Goal: Information Seeking & Learning: Learn about a topic

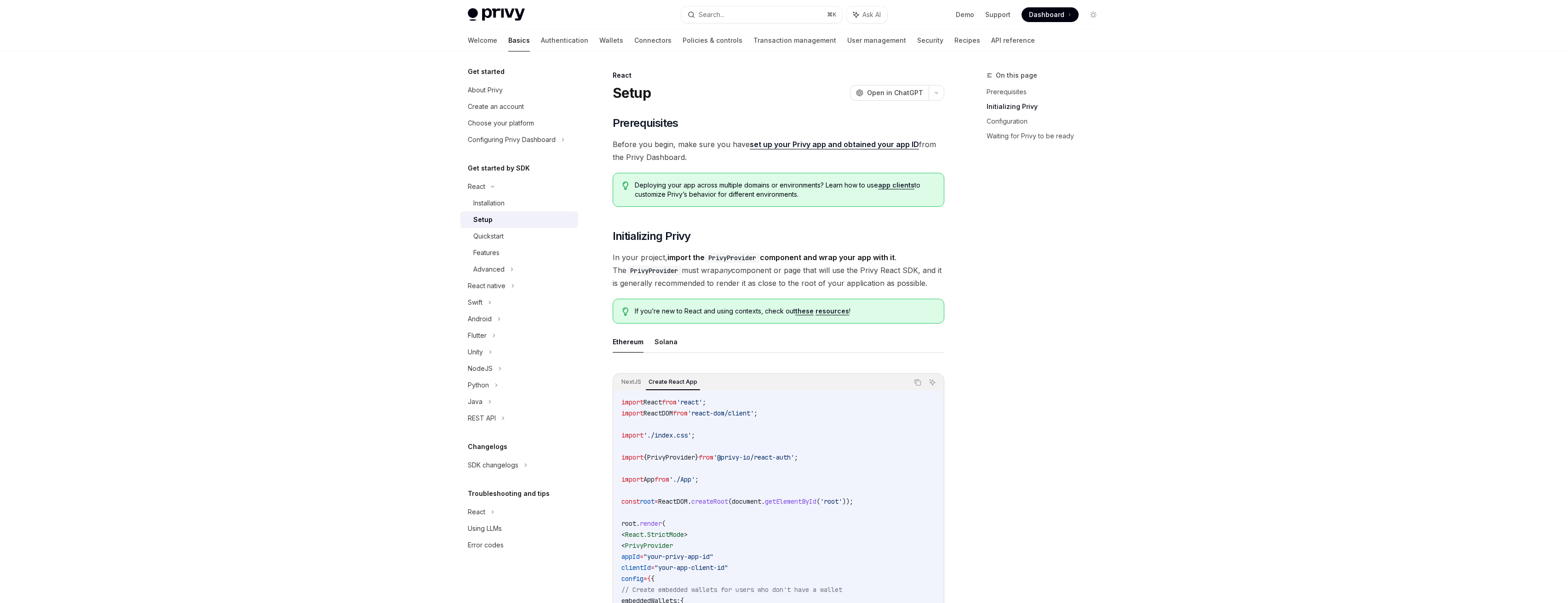
scroll to position [215, 0]
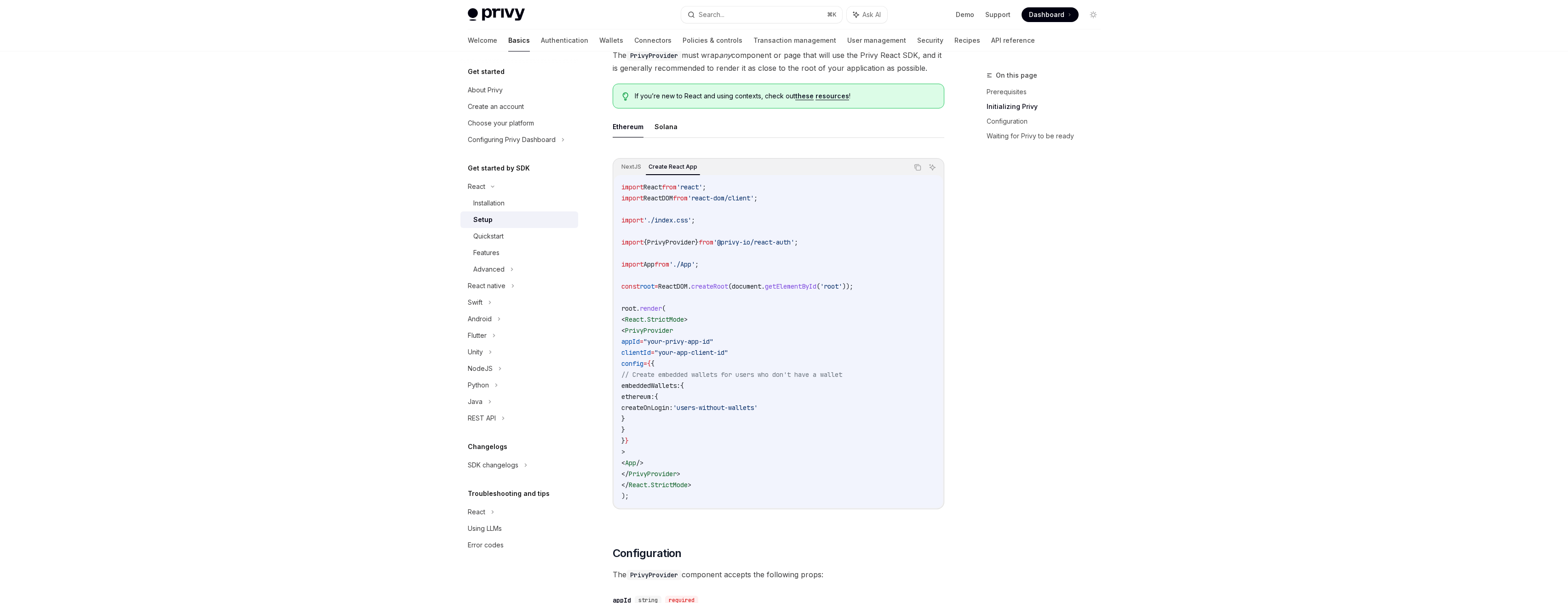
click at [654, 400] on span "ethereum:" at bounding box center [638, 396] width 33 height 8
click at [643, 362] on span "config" at bounding box center [632, 363] width 22 height 8
drag, startPoint x: 645, startPoint y: 363, endPoint x: 677, endPoint y: 439, distance: 82.5
click at [677, 439] on code "import React from 'react' ; import ReactDOM from 'react-dom/client' ; import '.…" at bounding box center [778, 341] width 314 height 320
copy code "config = { { // Create embedded wallets for users who don't have a wallet embed…"
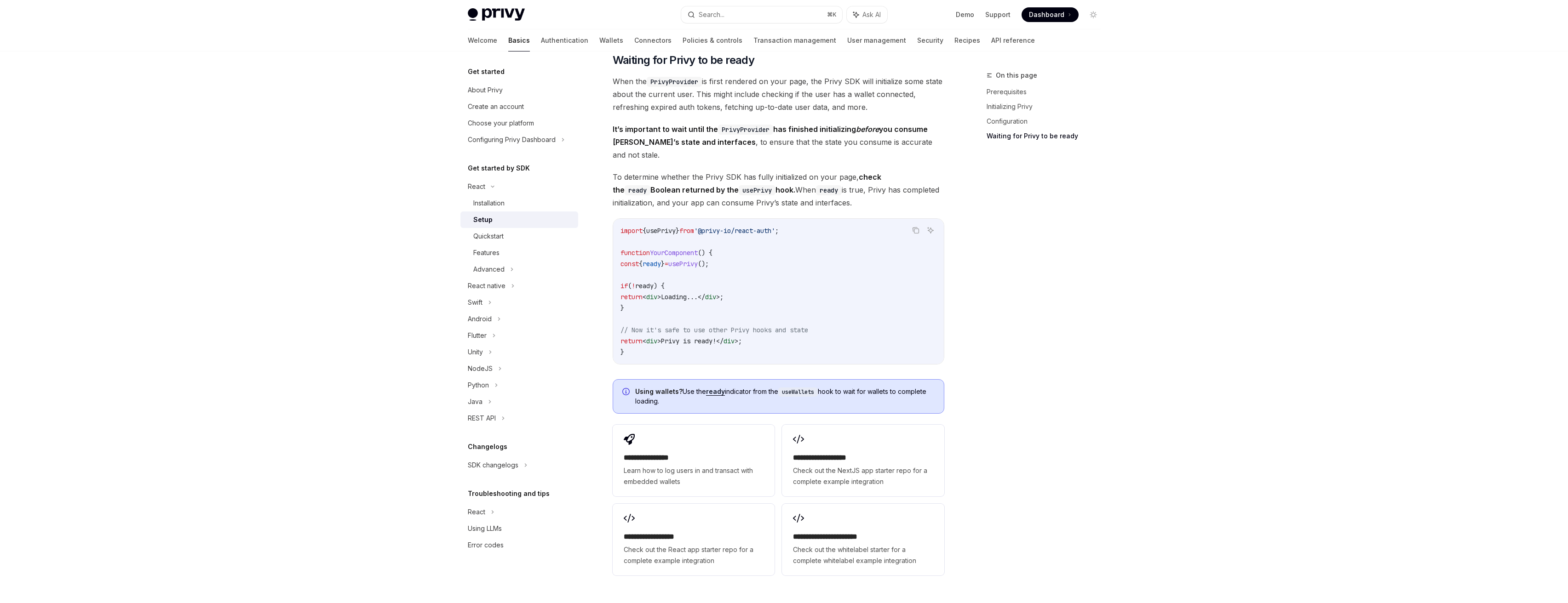
scroll to position [979, 0]
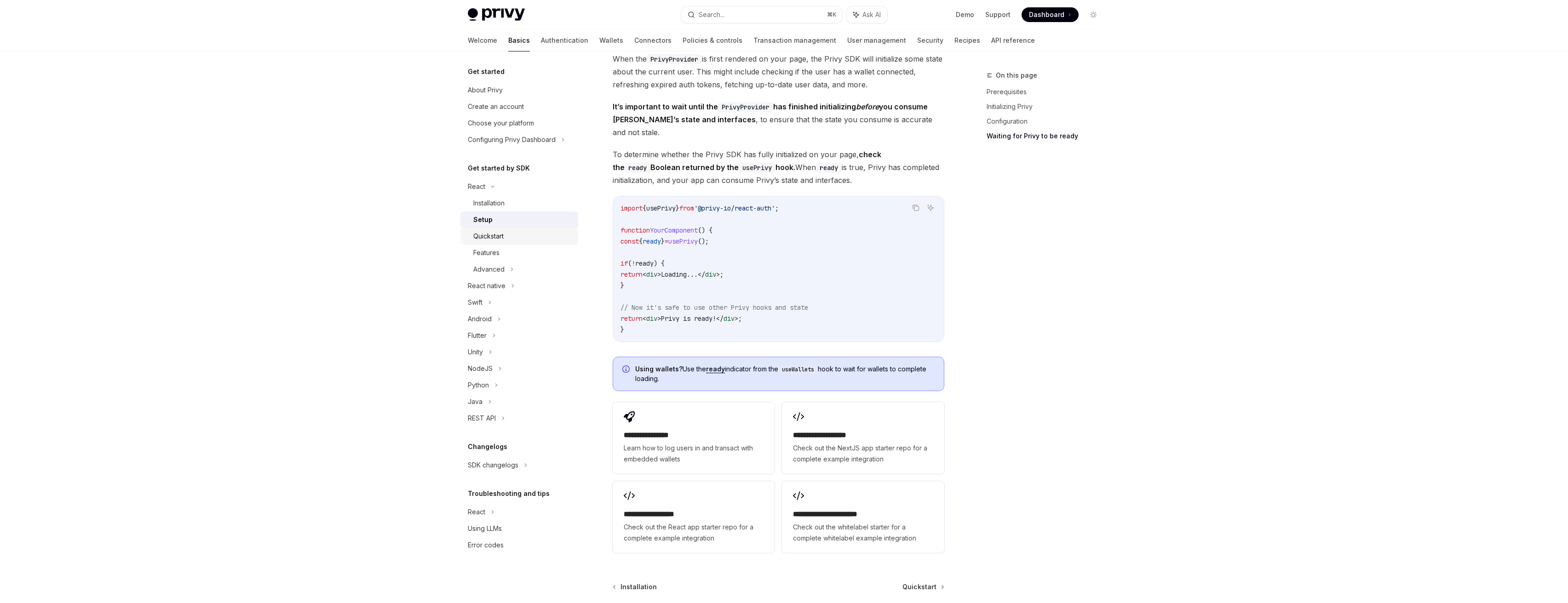
click at [514, 239] on div "Quickstart" at bounding box center [523, 236] width 99 height 11
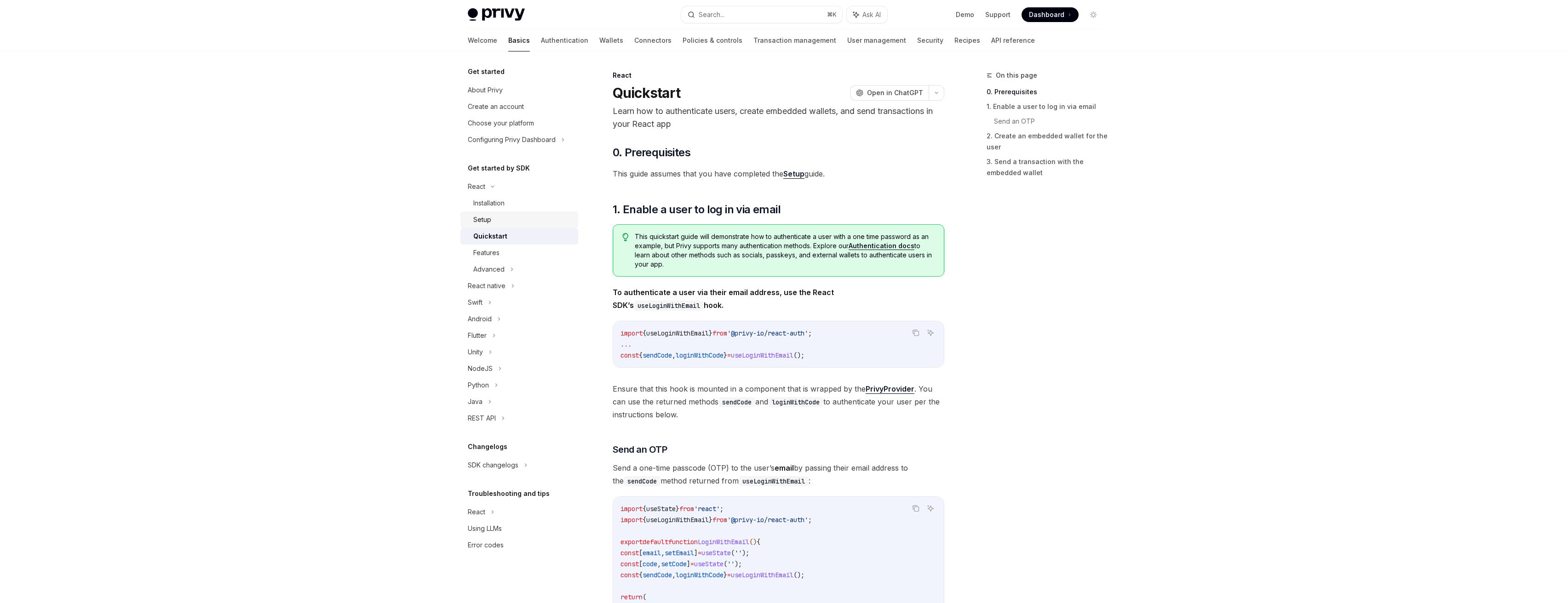
click at [514, 219] on div "Setup" at bounding box center [523, 219] width 99 height 11
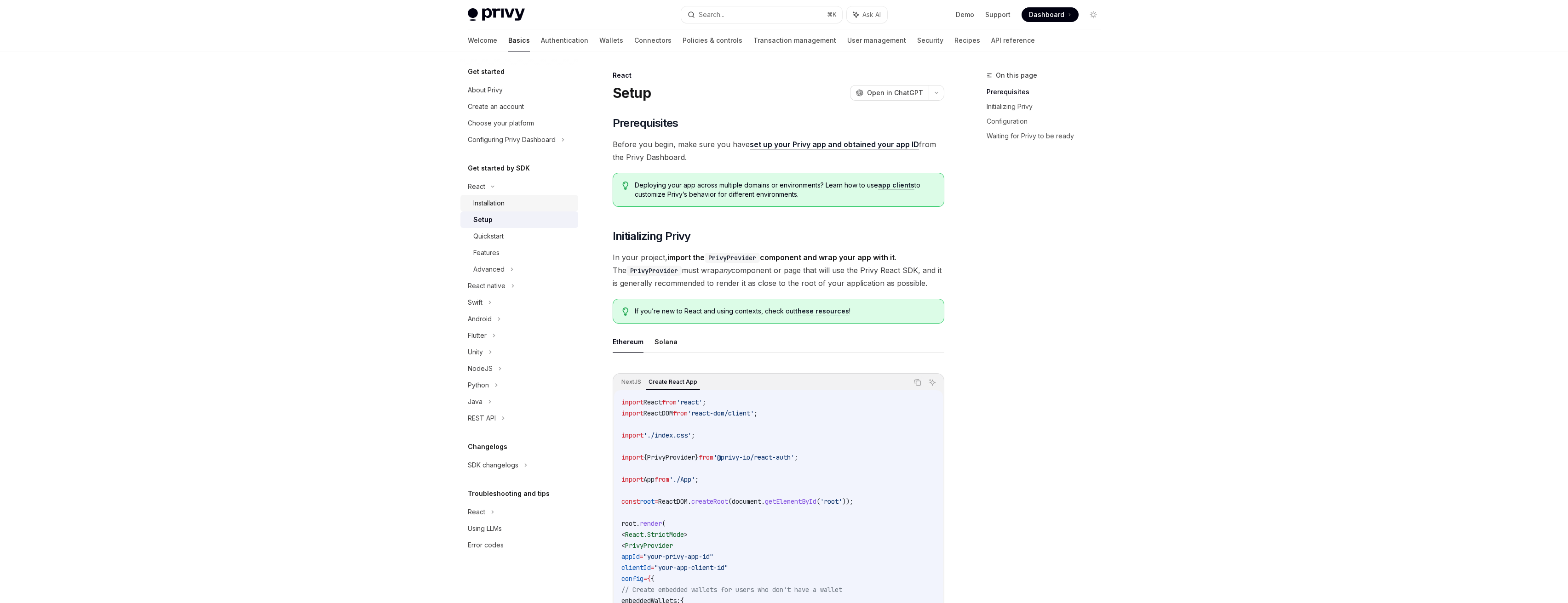
click at [499, 205] on div "Installation" at bounding box center [489, 202] width 31 height 11
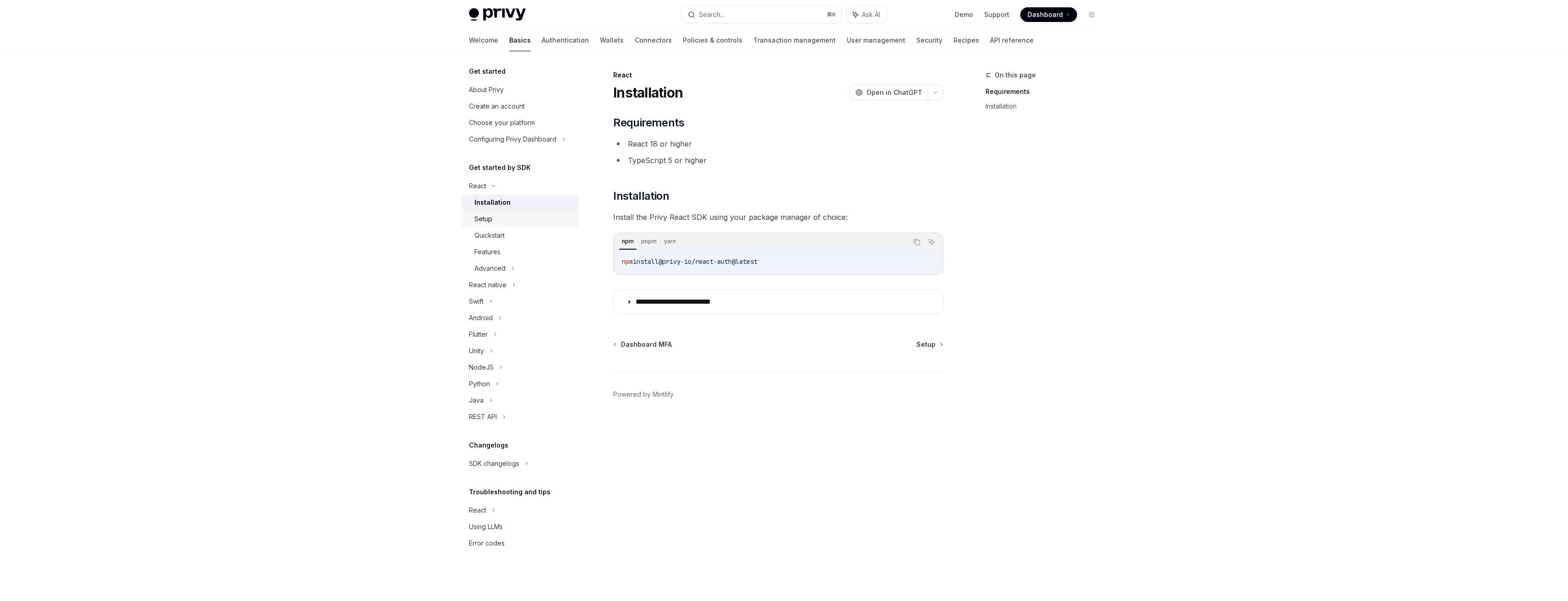
click at [502, 218] on div "Setup" at bounding box center [524, 218] width 99 height 11
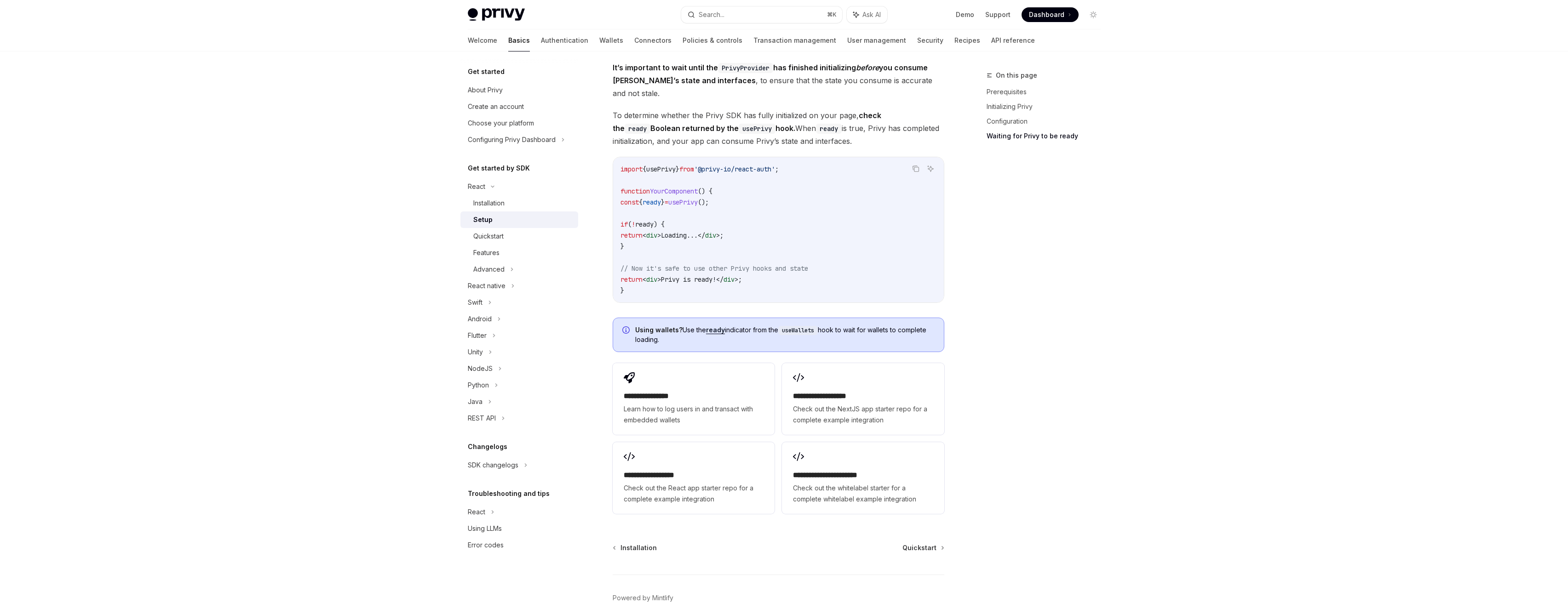
scroll to position [1057, 0]
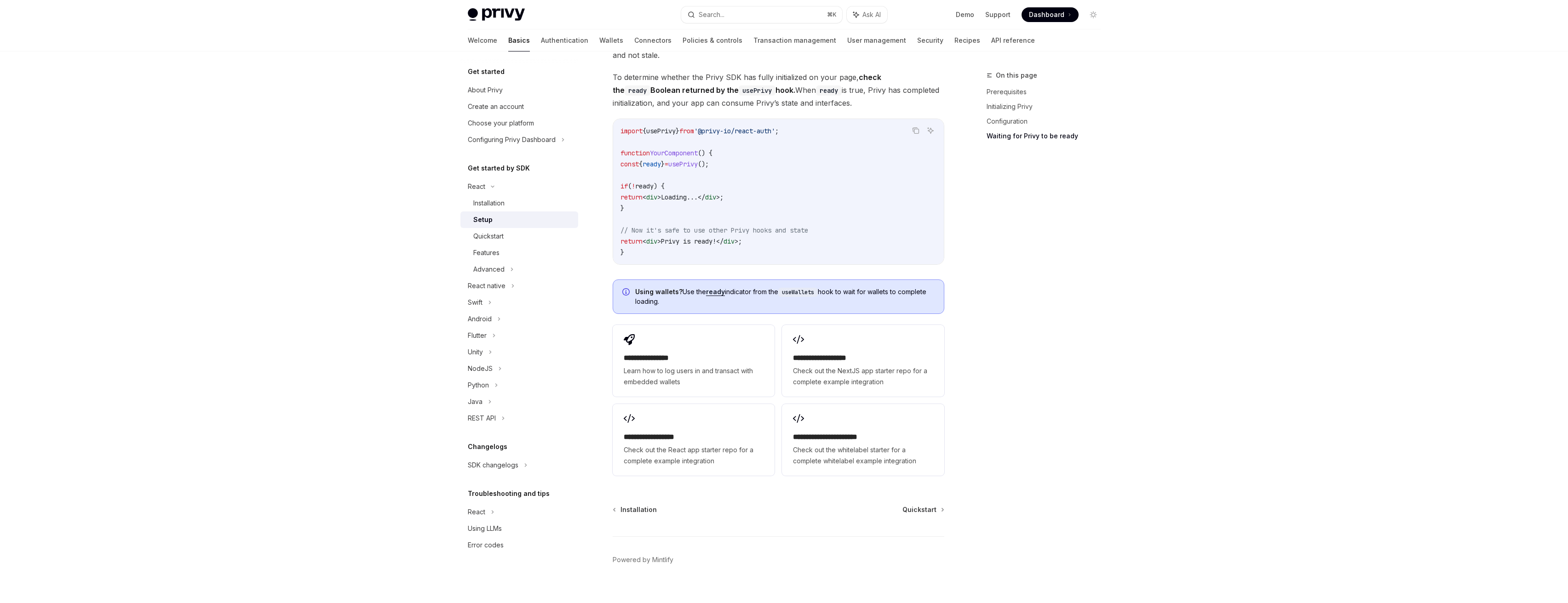
click at [808, 288] on code "useWallets" at bounding box center [798, 292] width 40 height 9
click at [522, 239] on div "Quickstart" at bounding box center [523, 236] width 99 height 11
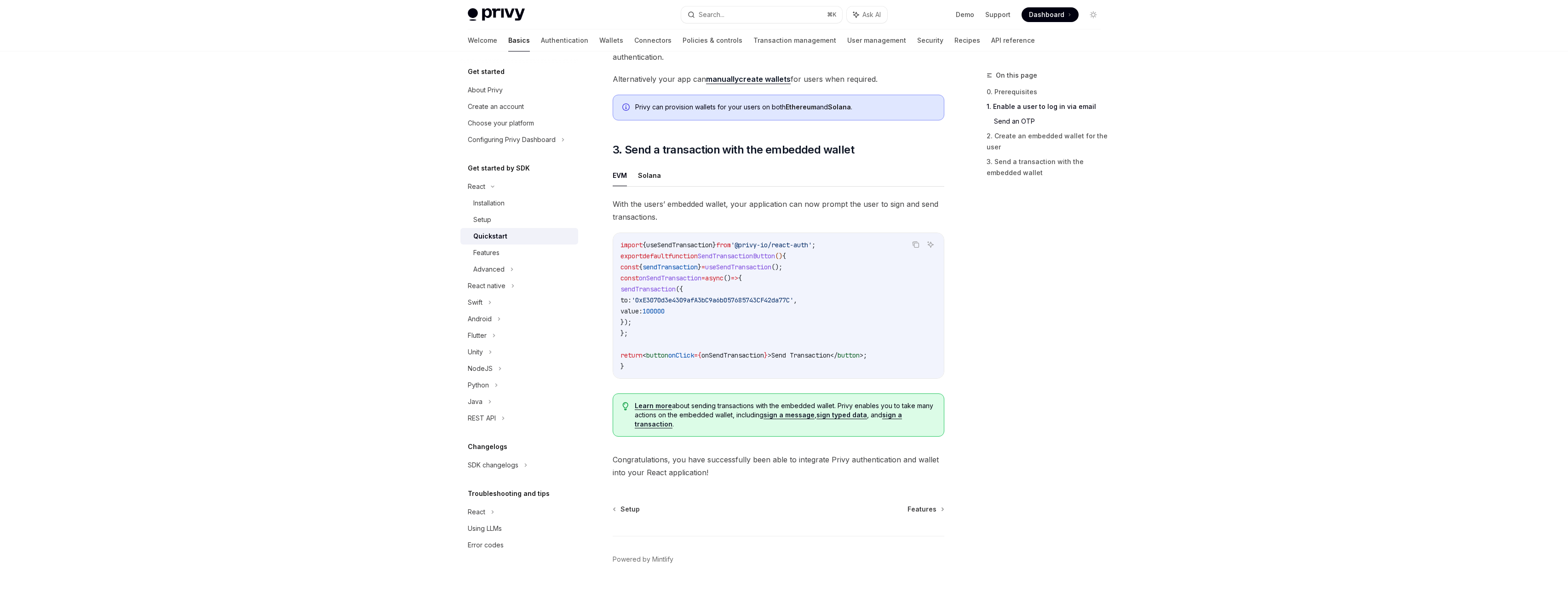
scroll to position [733, 0]
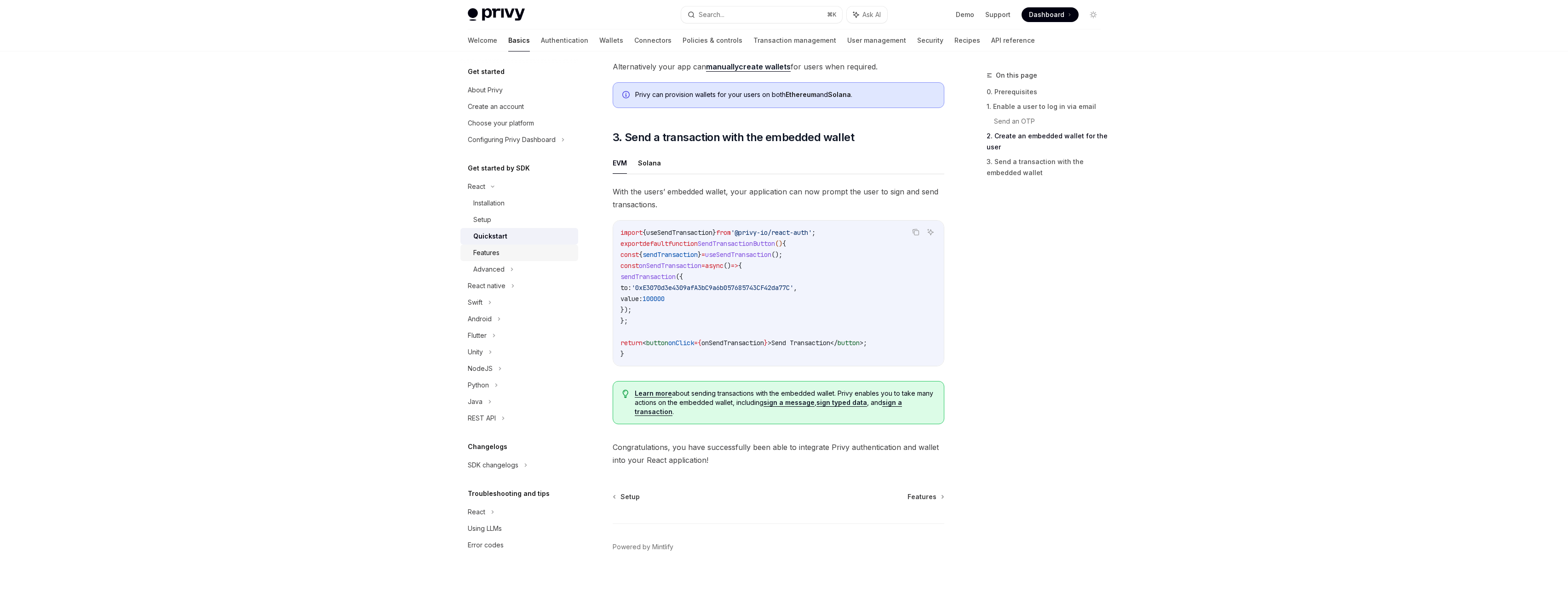
click at [494, 255] on div "Features" at bounding box center [486, 252] width 26 height 11
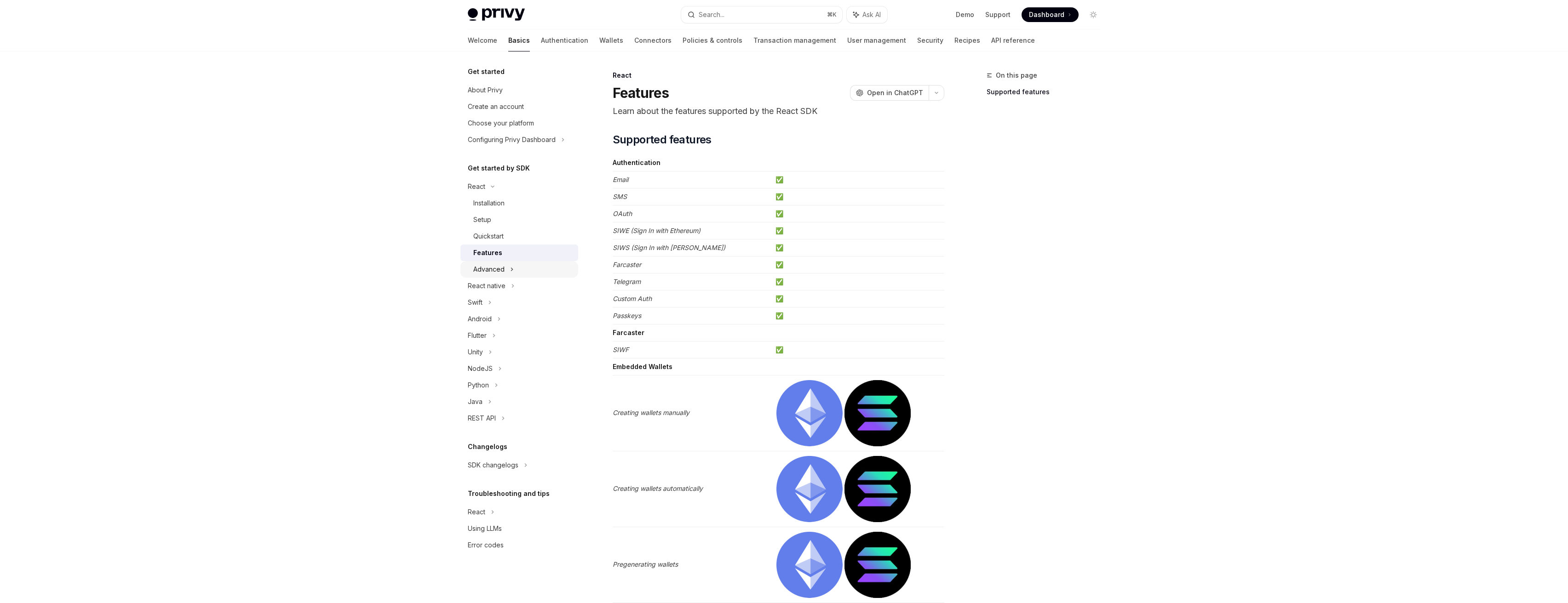
click at [518, 274] on div "Advanced" at bounding box center [519, 269] width 117 height 17
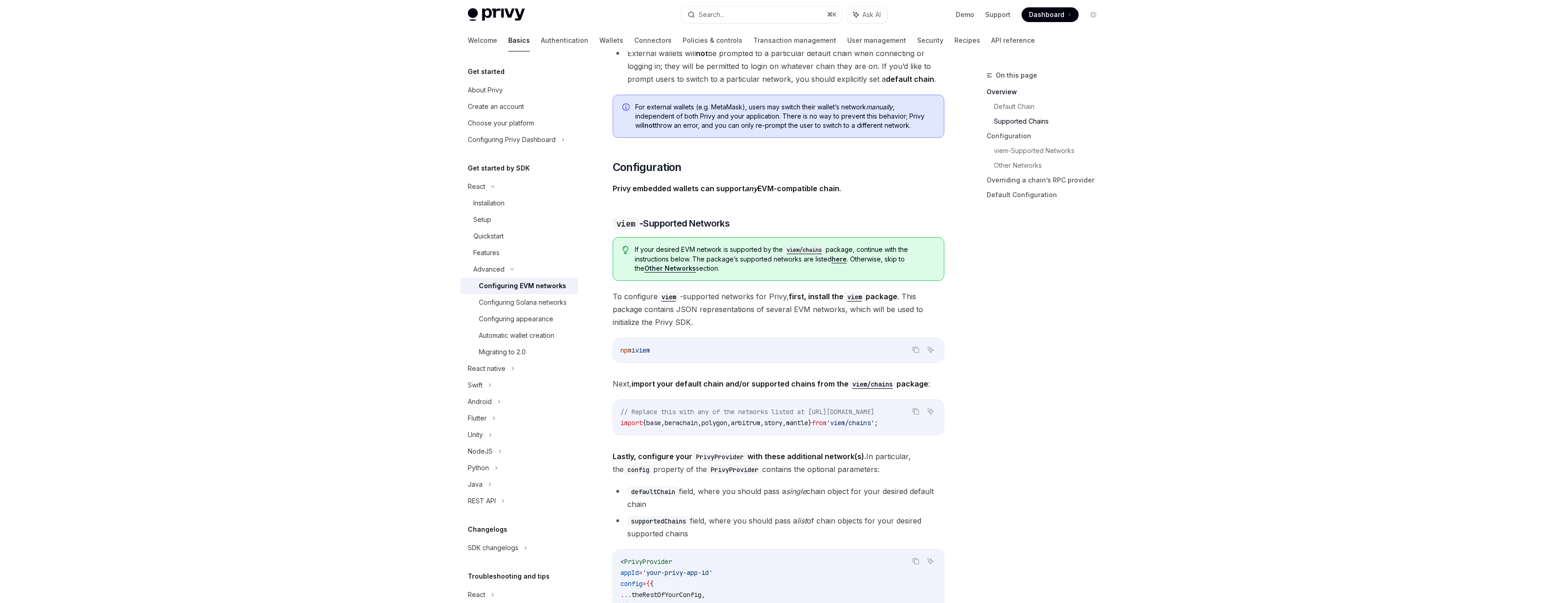
scroll to position [952, 0]
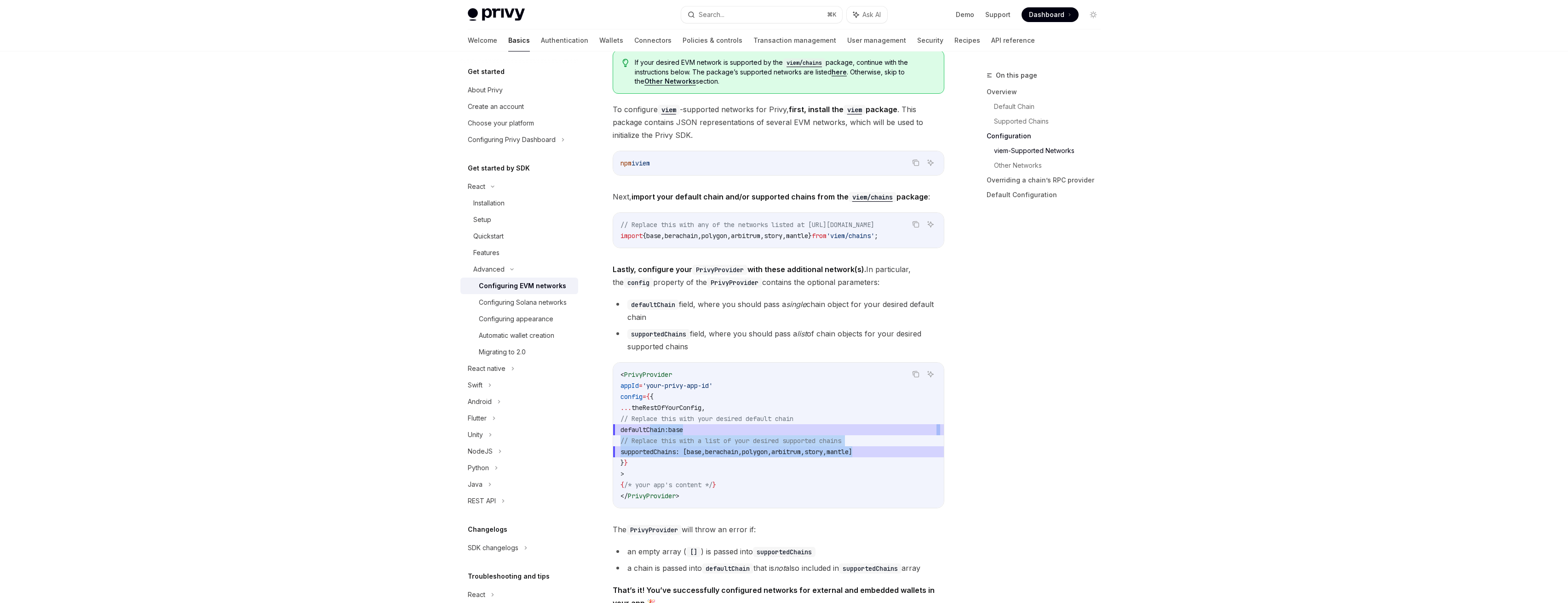
drag, startPoint x: 649, startPoint y: 434, endPoint x: 919, endPoint y: 452, distance: 270.6
click at [919, 452] on code "< PrivyProvider appId = 'your-privy-app-id' config = { { ... theRestOfYourConfi…" at bounding box center [778, 436] width 316 height 133
copy code "defaultChain: base // Replace this with a list of your desired supported chains…"
click at [727, 237] on span "polygon" at bounding box center [714, 236] width 26 height 8
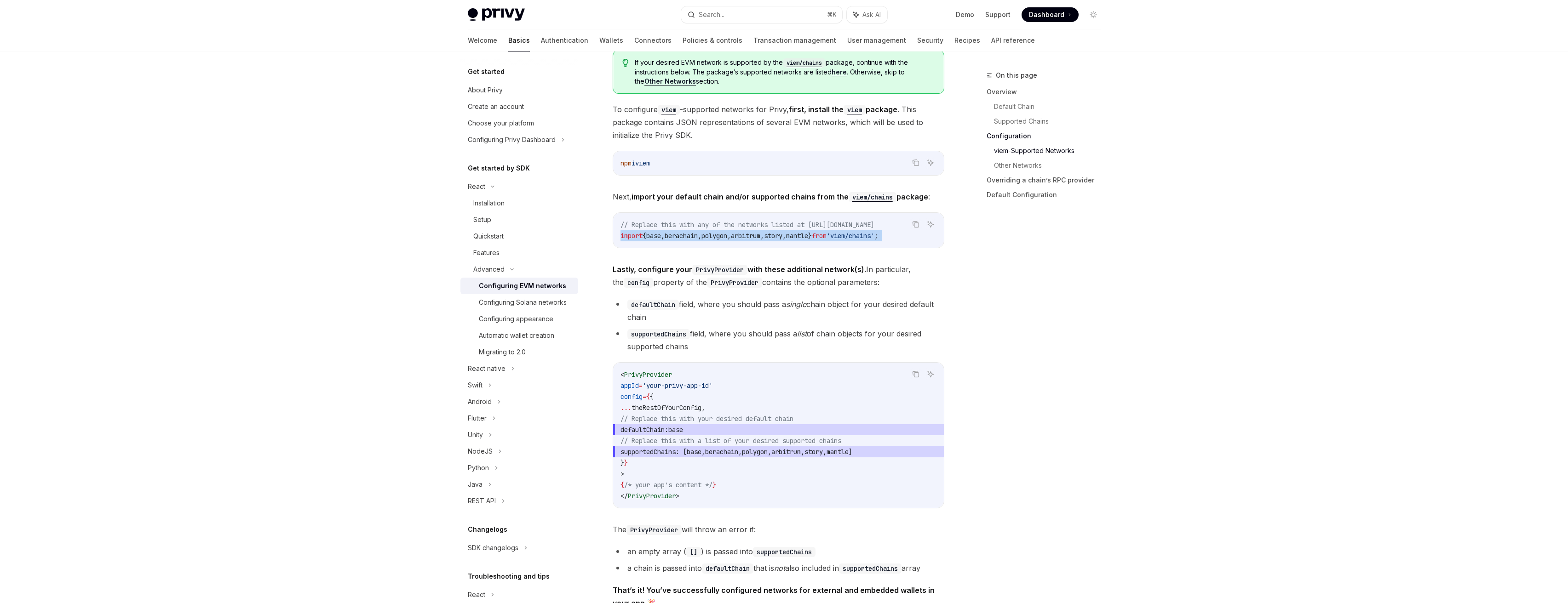
click at [727, 237] on span "polygon" at bounding box center [714, 236] width 26 height 8
copy div "import { base , berachain , polygon , arbitrum , story , mantle } from 'viem/ch…"
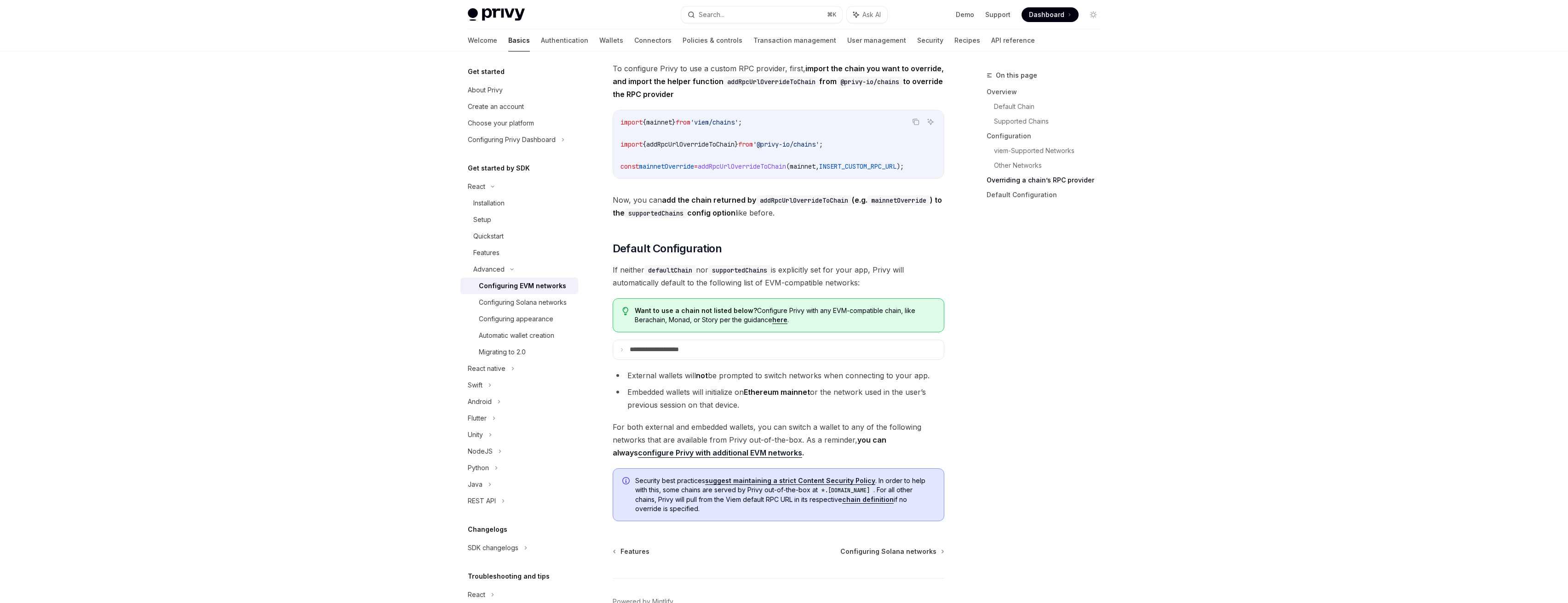
scroll to position [2174, 0]
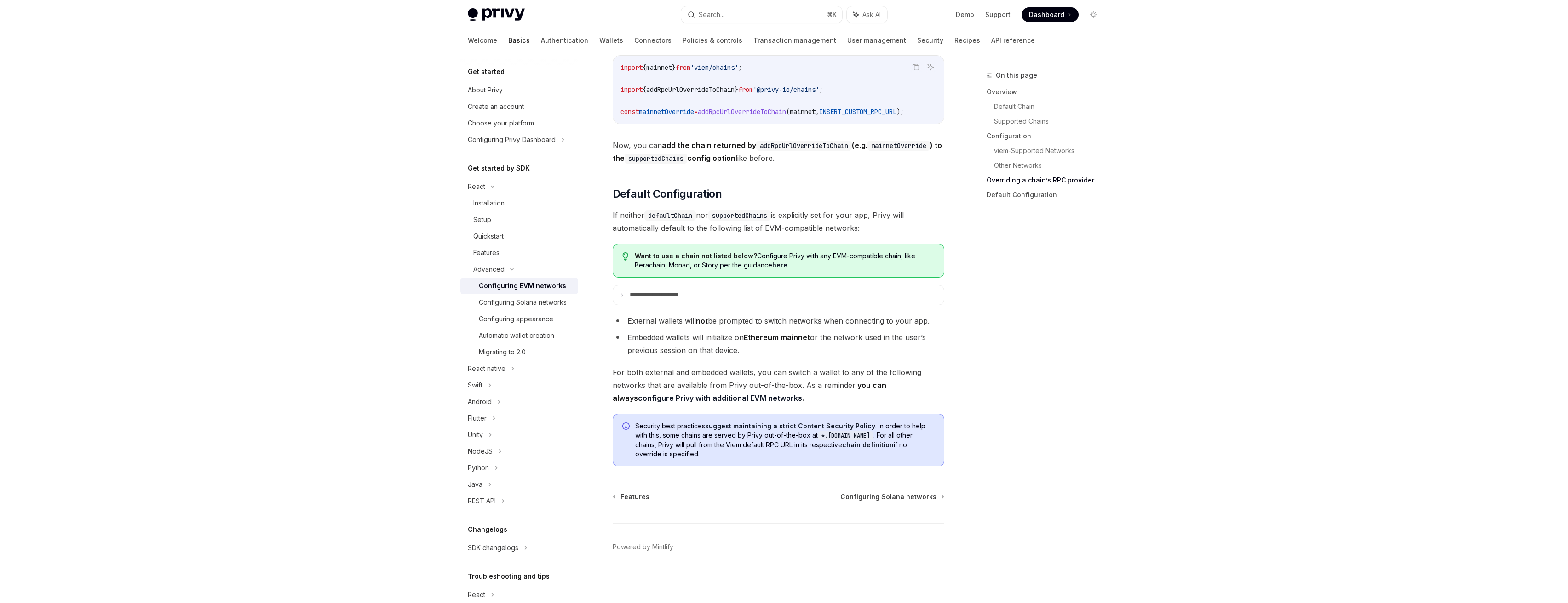
type textarea "*"
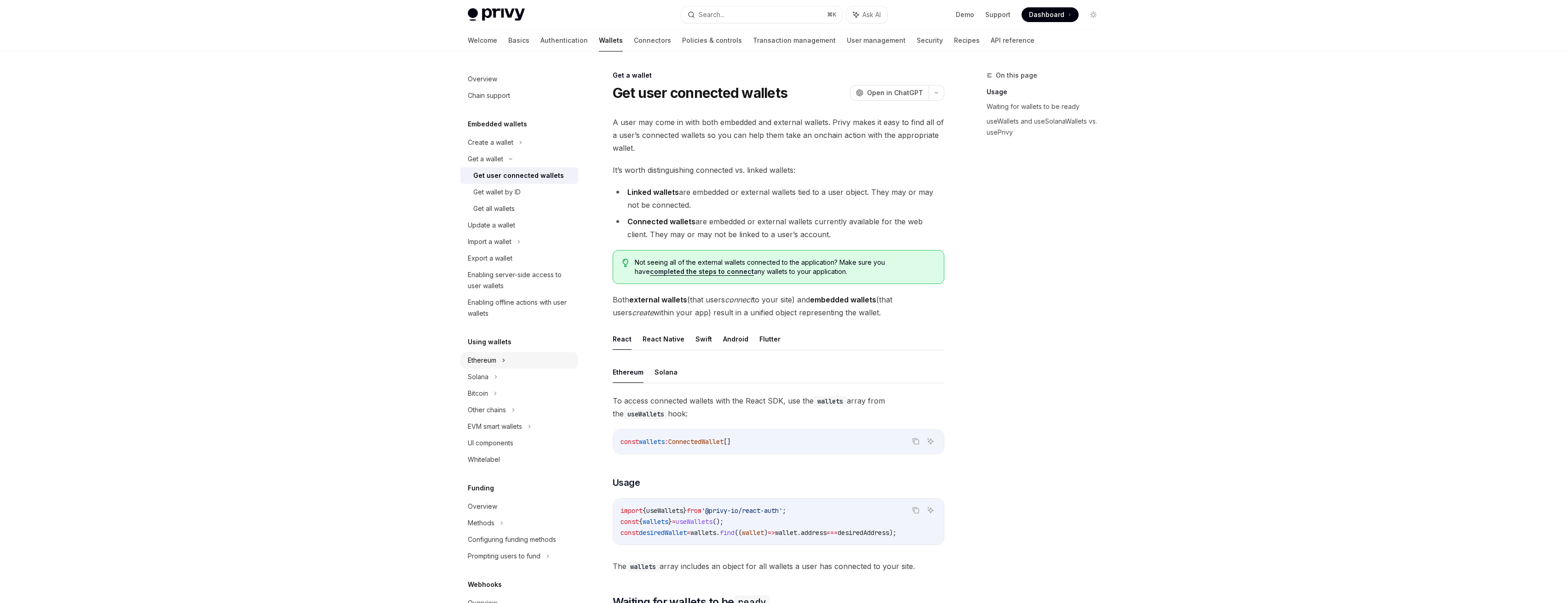
click at [530, 151] on div "Ethereum" at bounding box center [519, 142] width 117 height 17
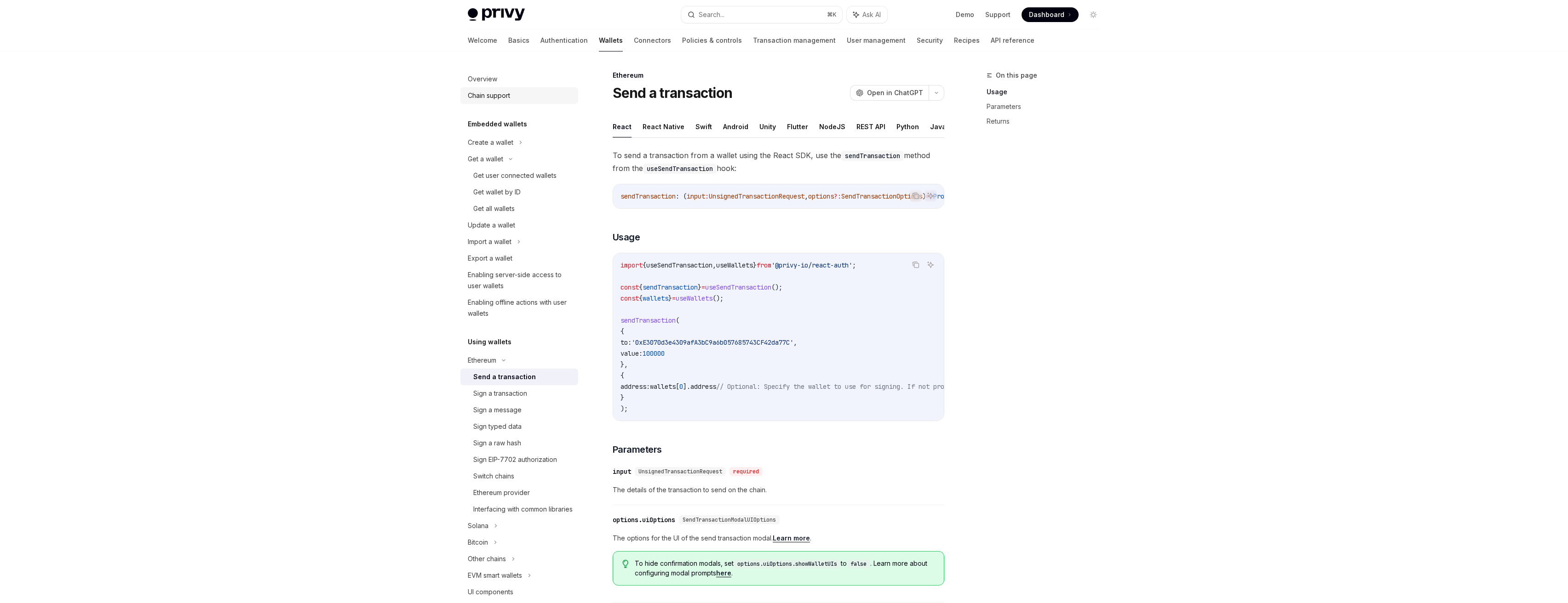
click at [512, 97] on div "Chain support" at bounding box center [520, 95] width 105 height 11
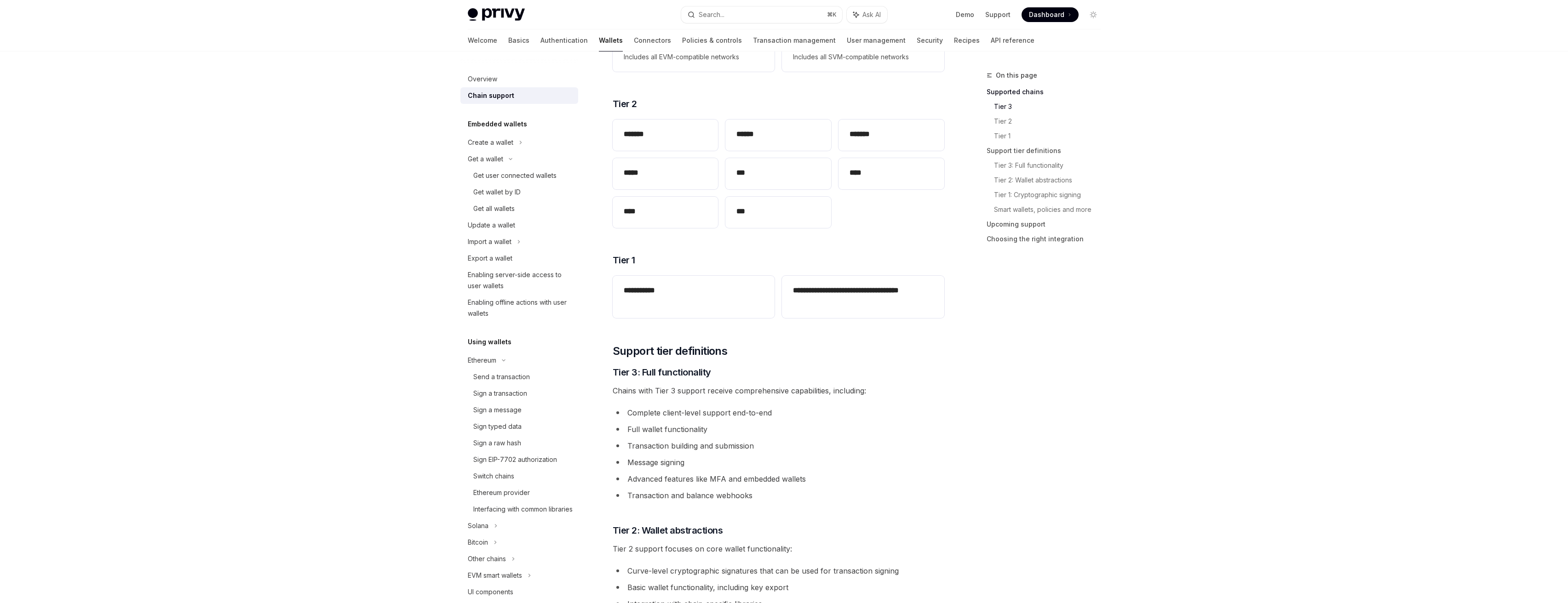
scroll to position [191, 0]
click at [530, 149] on div "Create a wallet" at bounding box center [519, 142] width 117 height 17
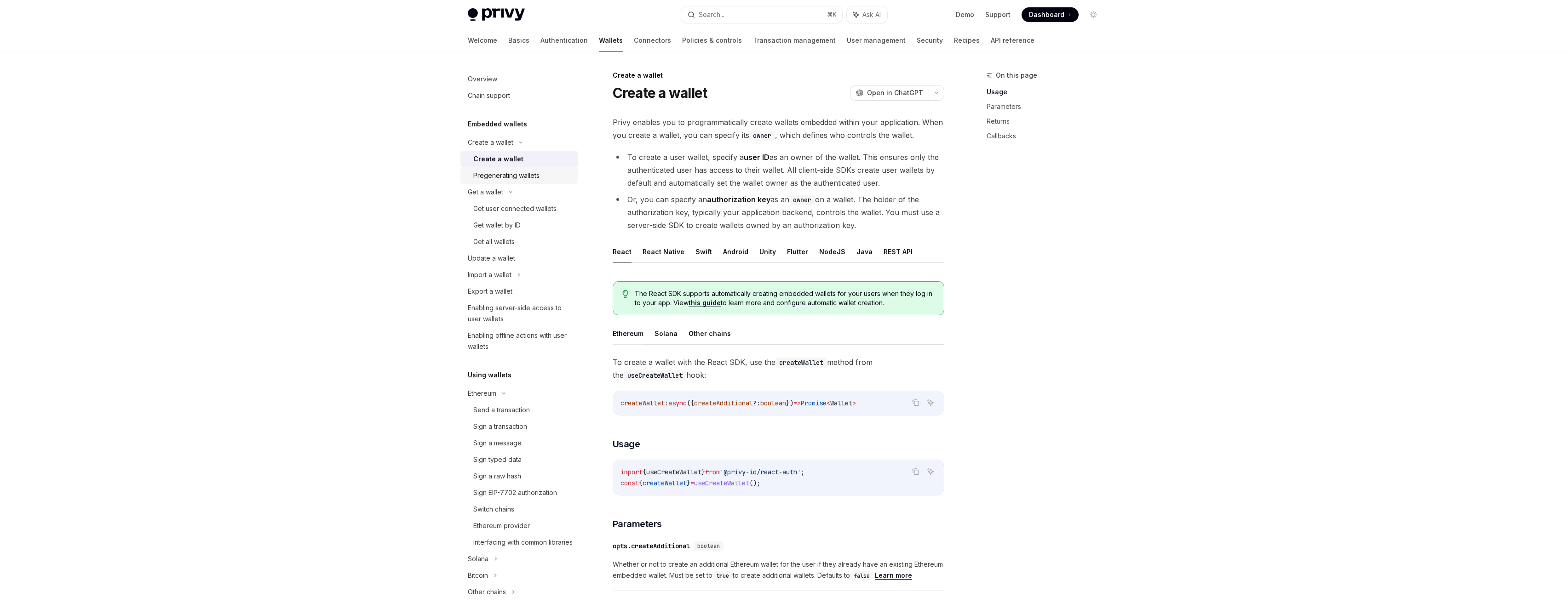
click at [512, 174] on div "Pregenerating wallets" at bounding box center [507, 175] width 66 height 11
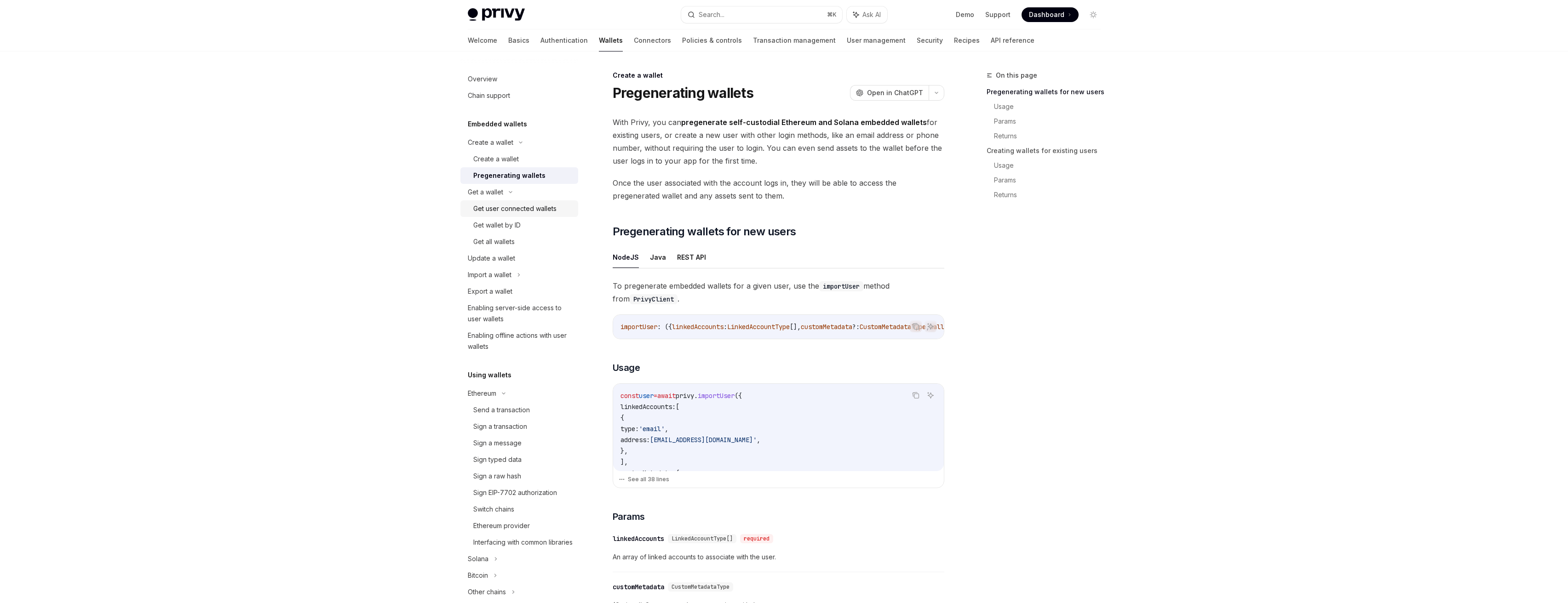
click at [514, 207] on div "Get user connected wallets" at bounding box center [515, 208] width 84 height 11
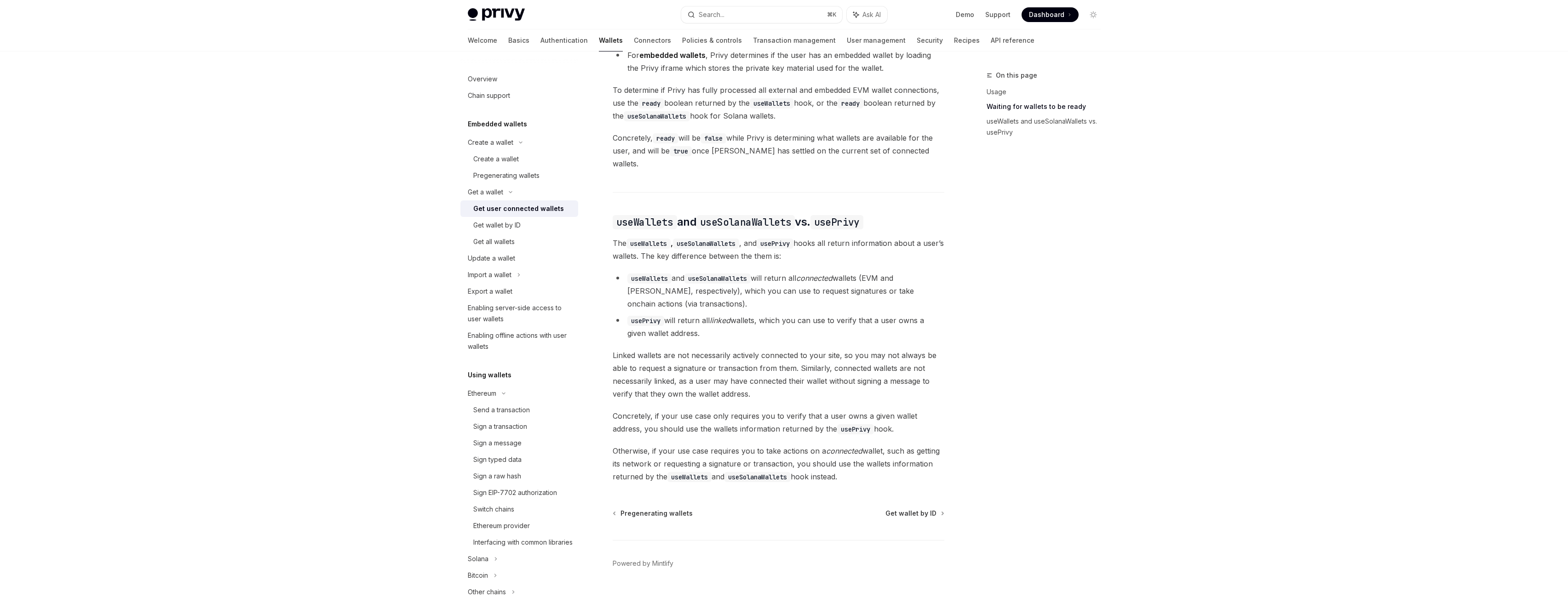
scroll to position [640, 0]
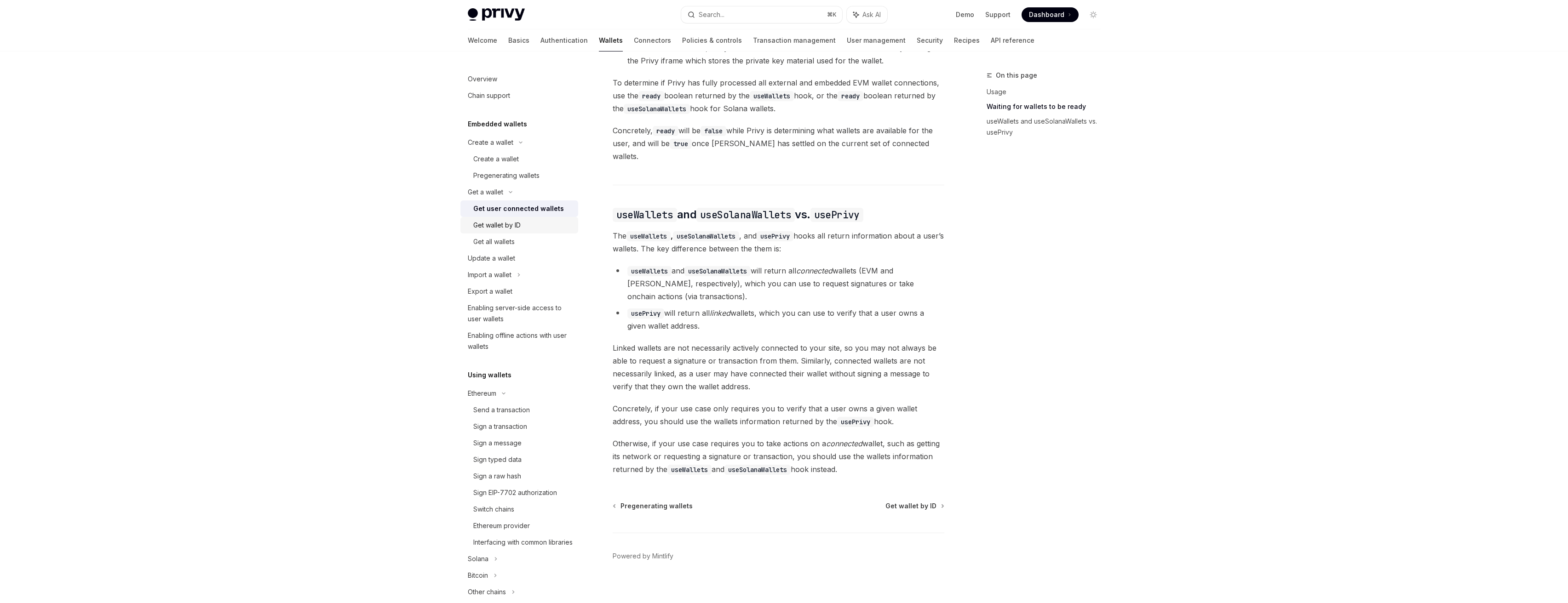
click at [514, 225] on div "Get wallet by ID" at bounding box center [497, 225] width 48 height 11
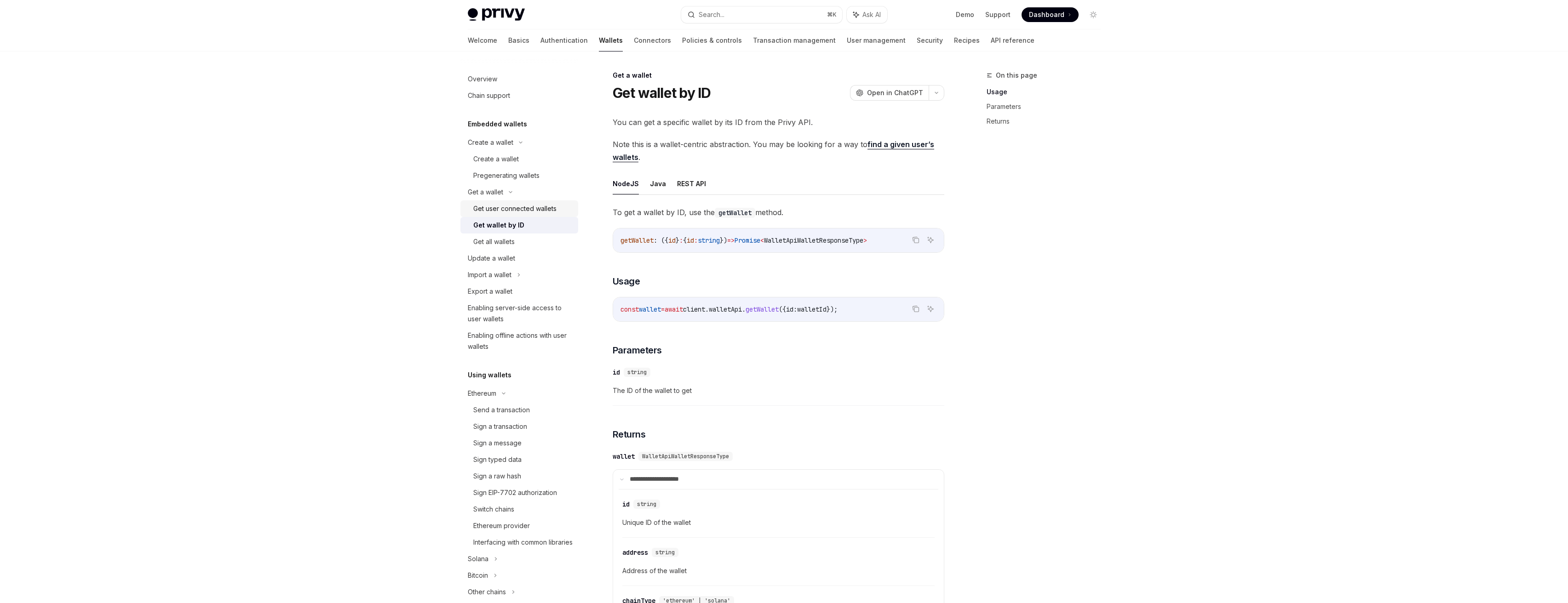
click at [516, 215] on link "Get user connected wallets" at bounding box center [519, 208] width 117 height 17
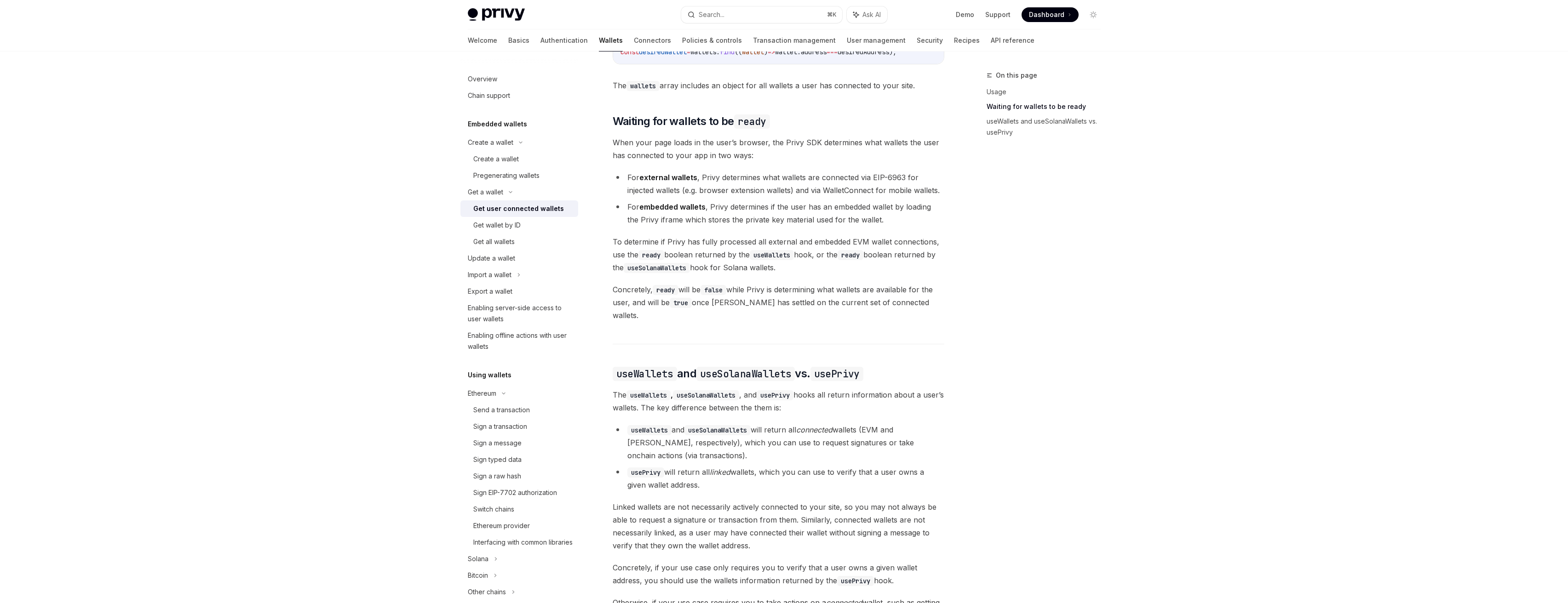
scroll to position [614, 0]
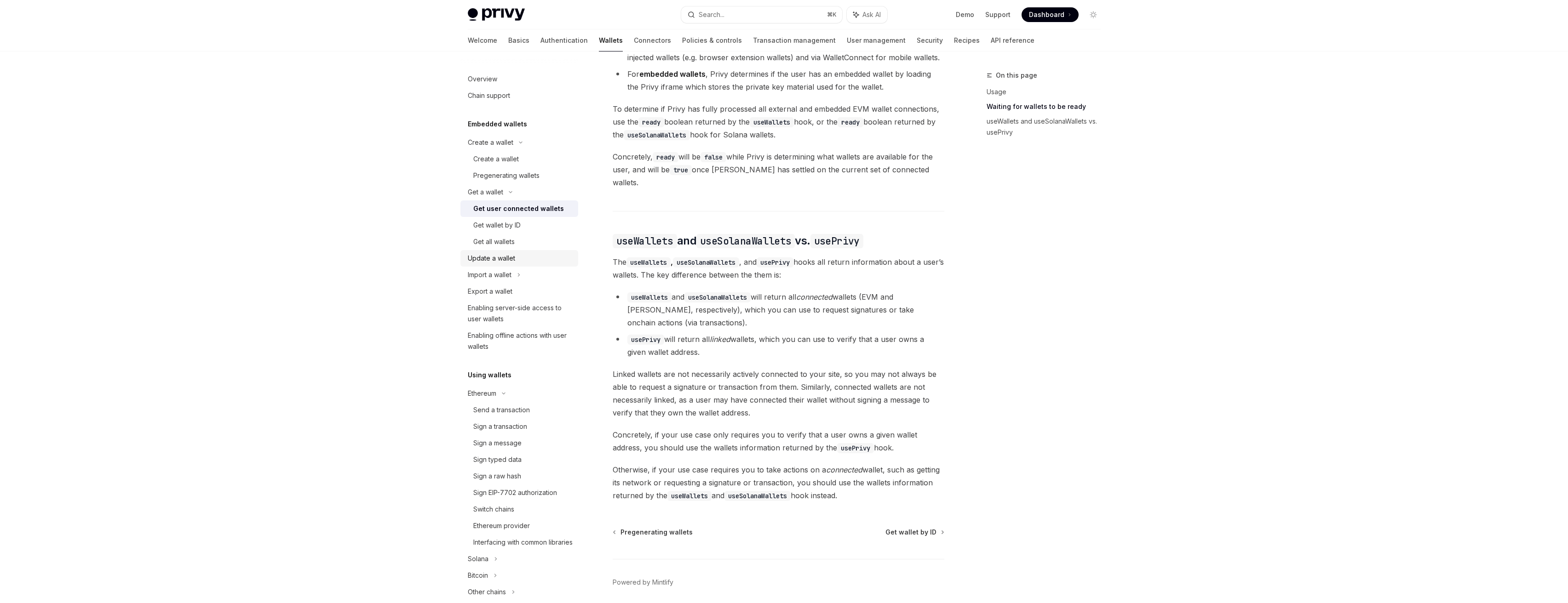
click at [543, 251] on link "Update a wallet" at bounding box center [519, 258] width 117 height 17
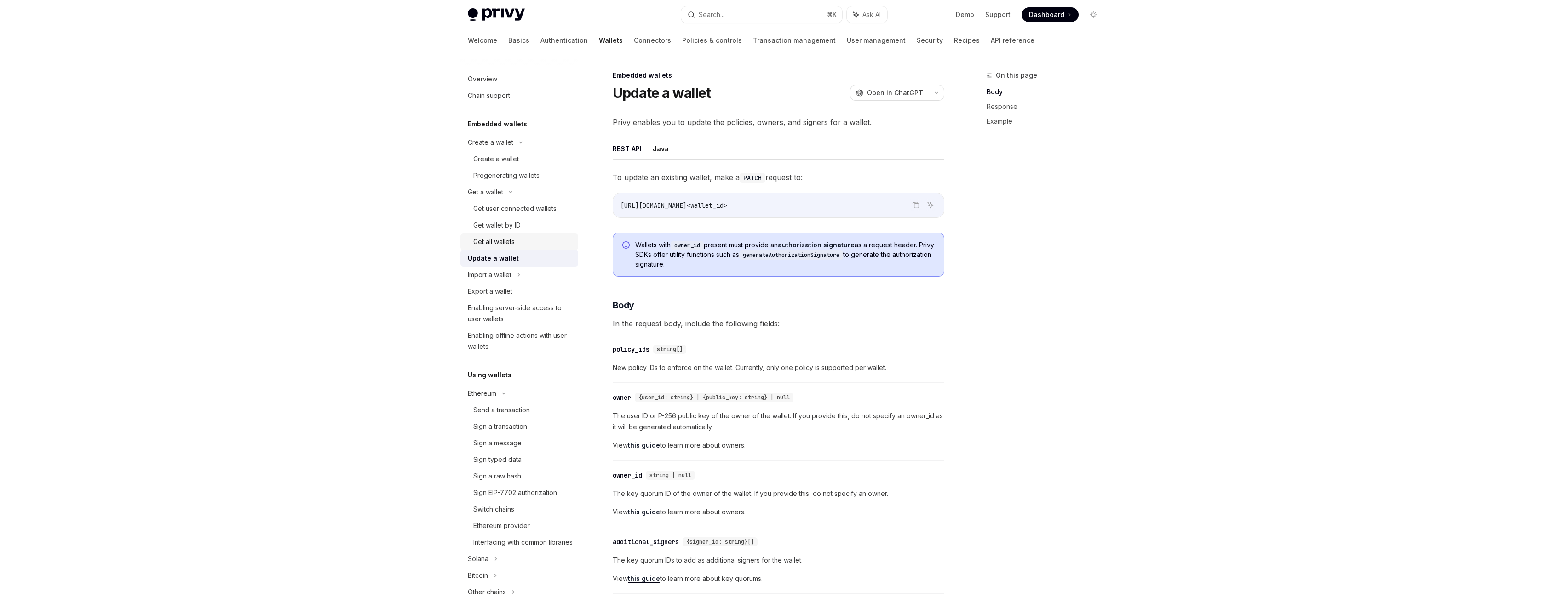
click at [538, 240] on div "Get all wallets" at bounding box center [523, 241] width 99 height 11
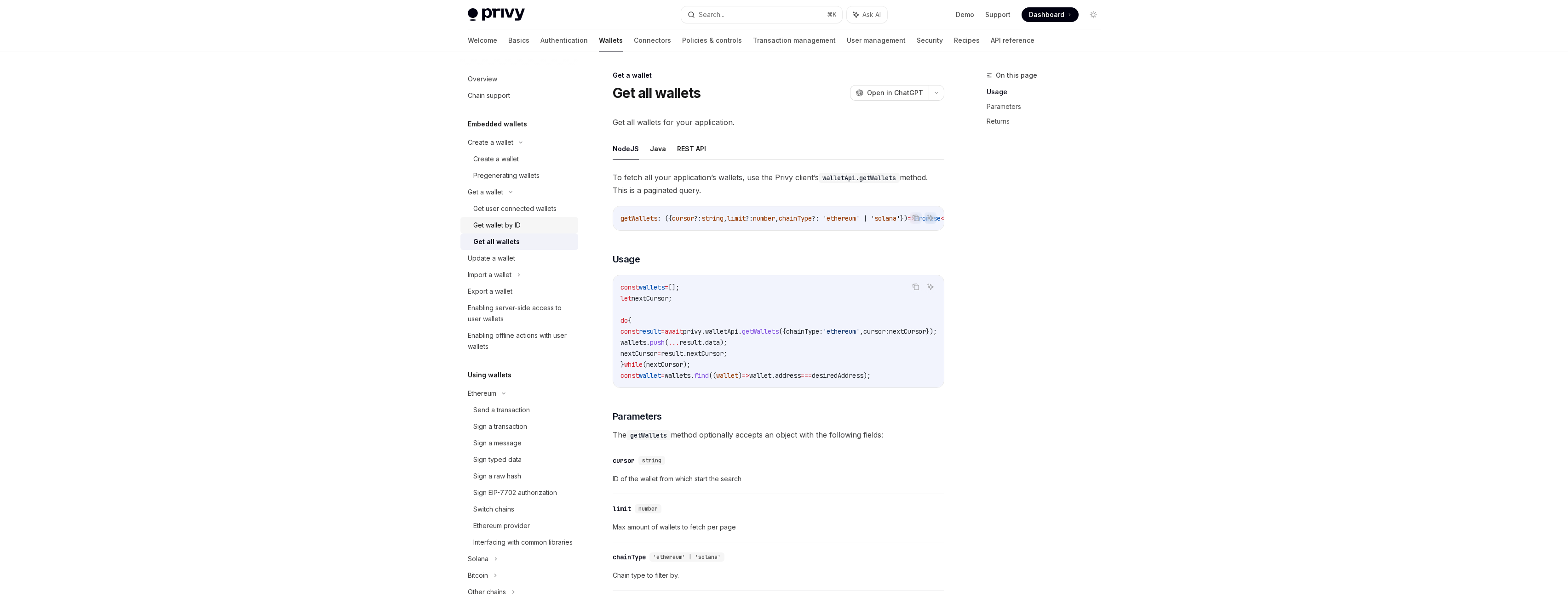
click at [543, 225] on div "Get wallet by ID" at bounding box center [523, 225] width 99 height 11
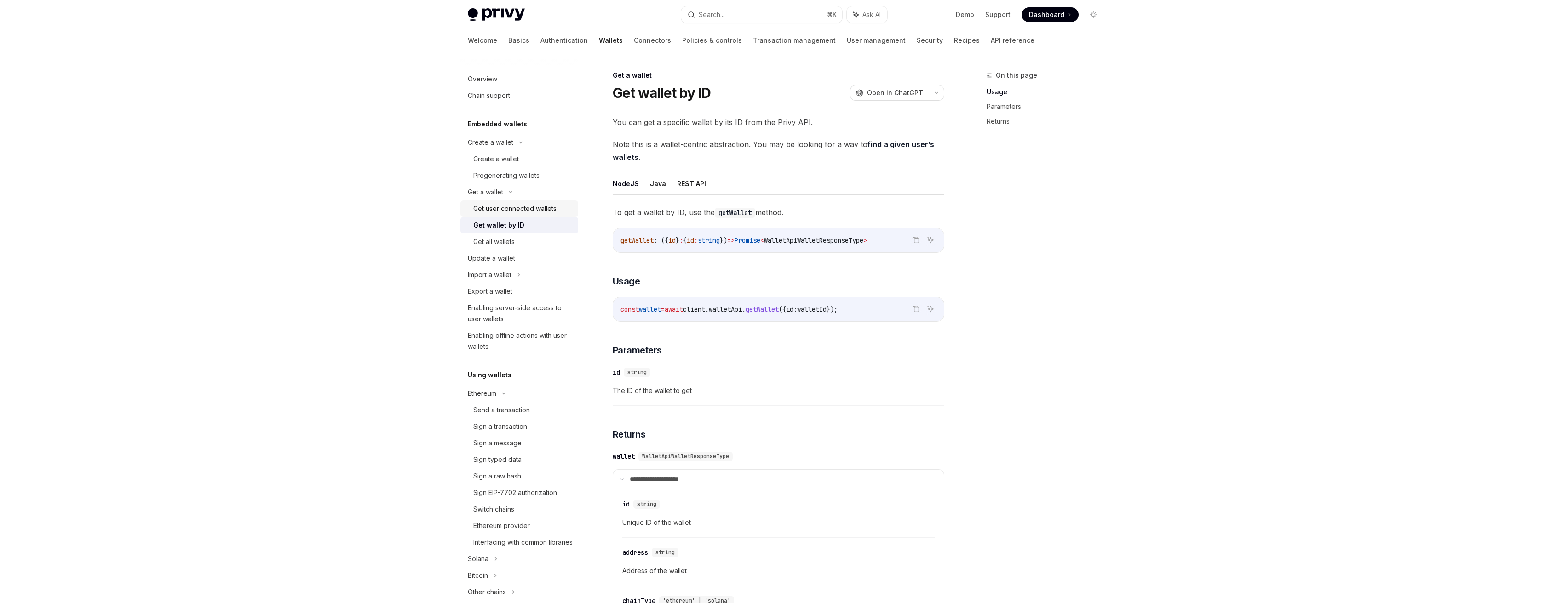
click at [543, 207] on div "Get user connected wallets" at bounding box center [515, 208] width 84 height 11
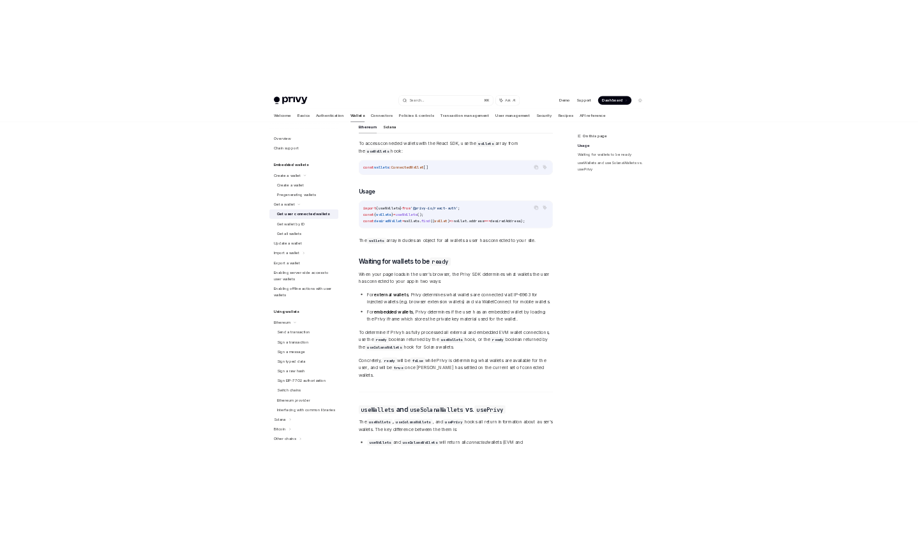
scroll to position [888, 0]
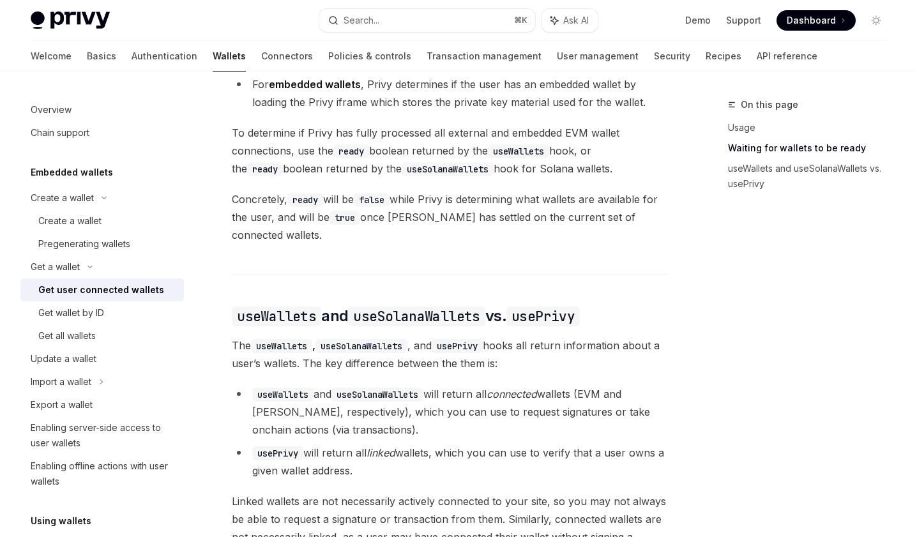
type textarea "*"
